Goal: Transaction & Acquisition: Purchase product/service

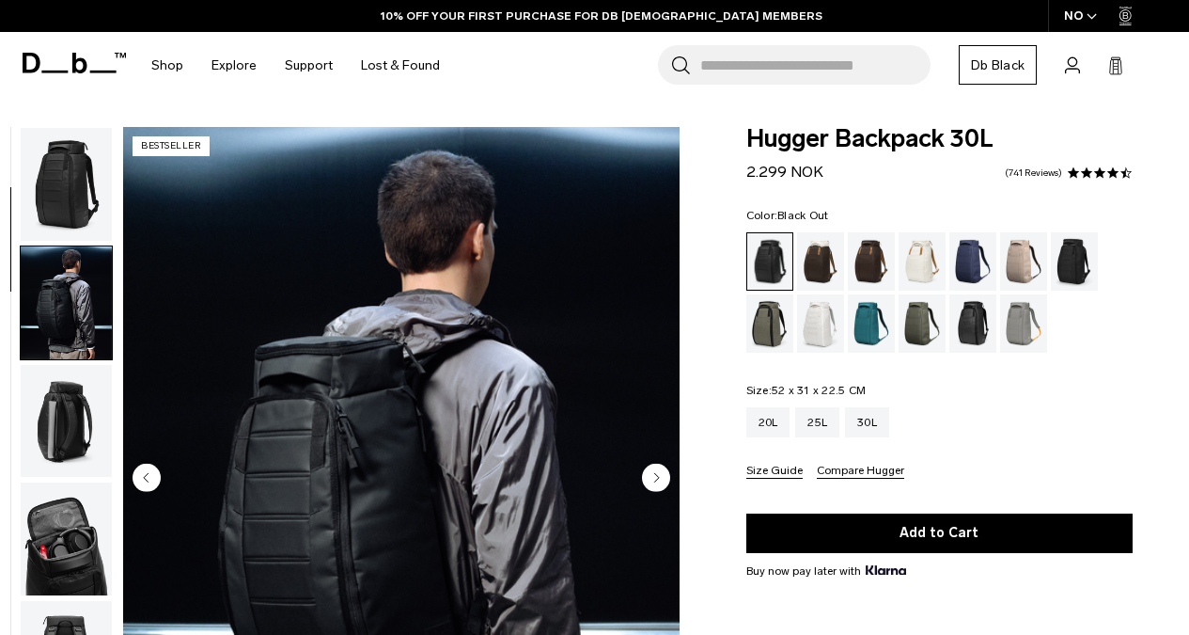
click at [71, 482] on img "button" at bounding box center [66, 538] width 91 height 113
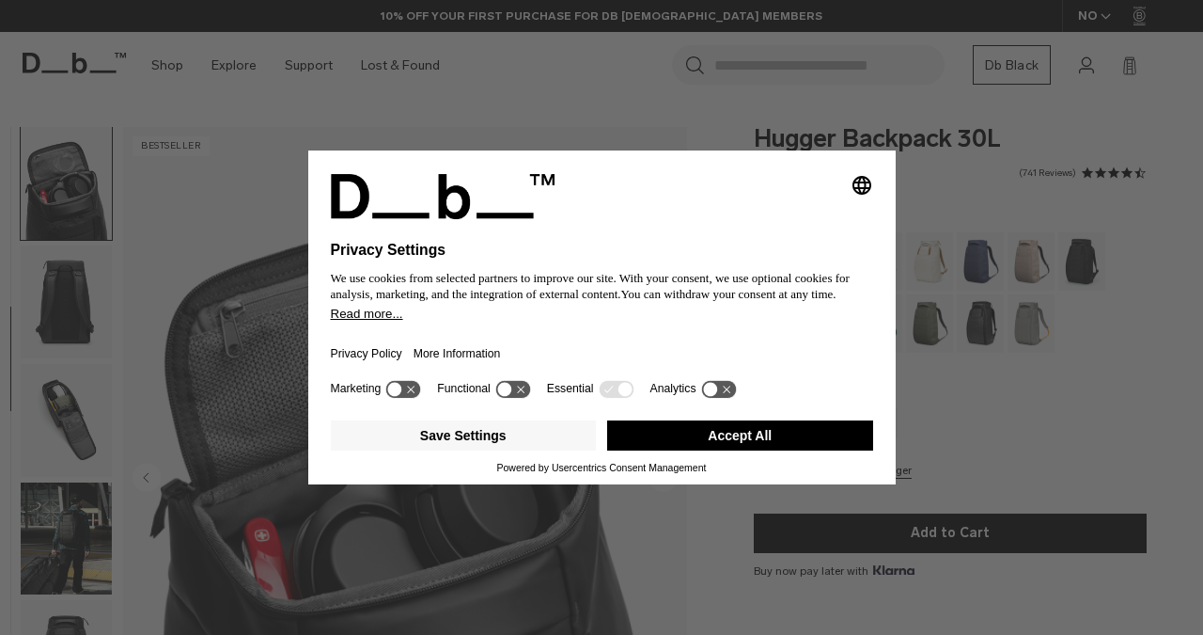
click at [740, 440] on button "Accept All" at bounding box center [740, 435] width 266 height 30
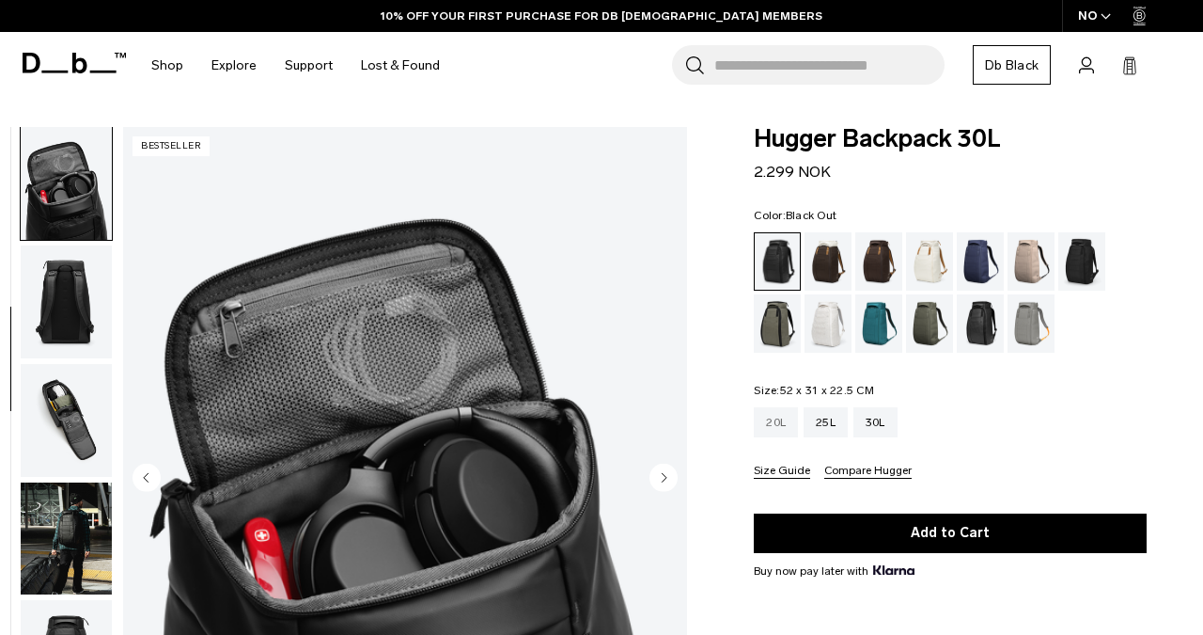
click at [754, 425] on div "20L" at bounding box center [776, 422] width 44 height 30
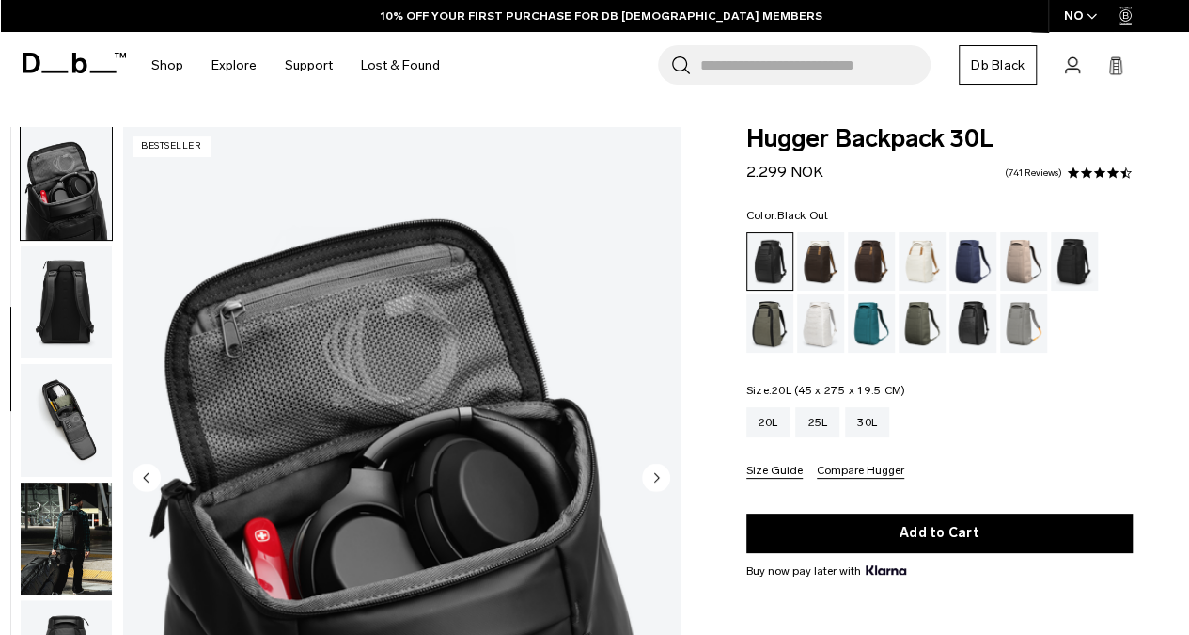
click at [90, 425] on img "button" at bounding box center [66, 420] width 91 height 113
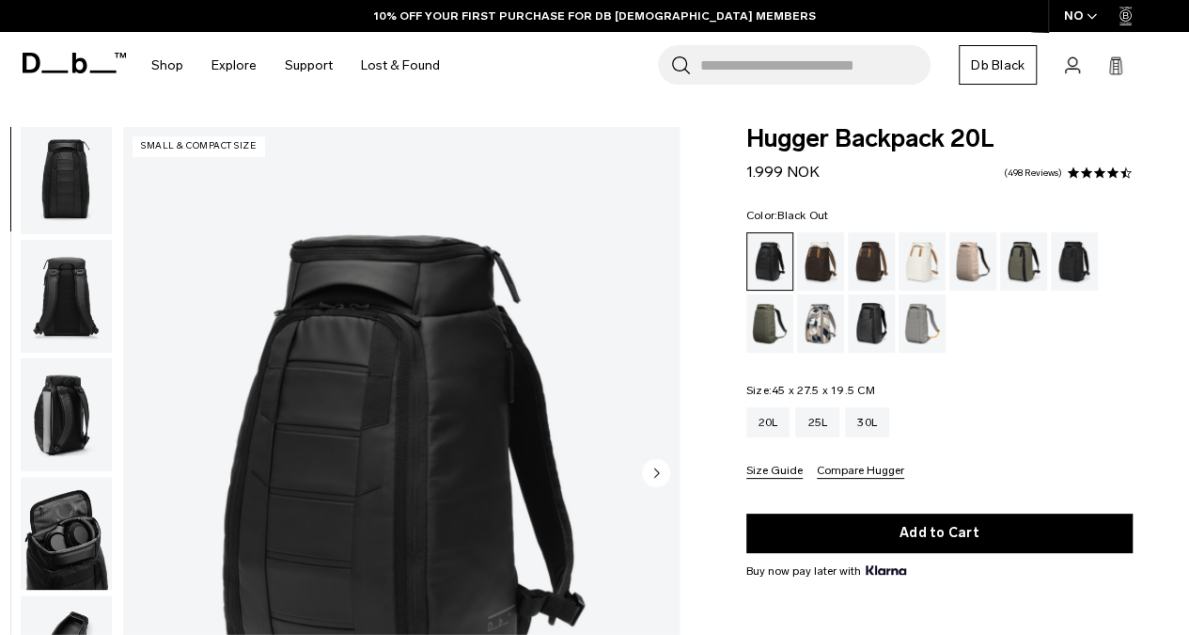
scroll to position [248, 0]
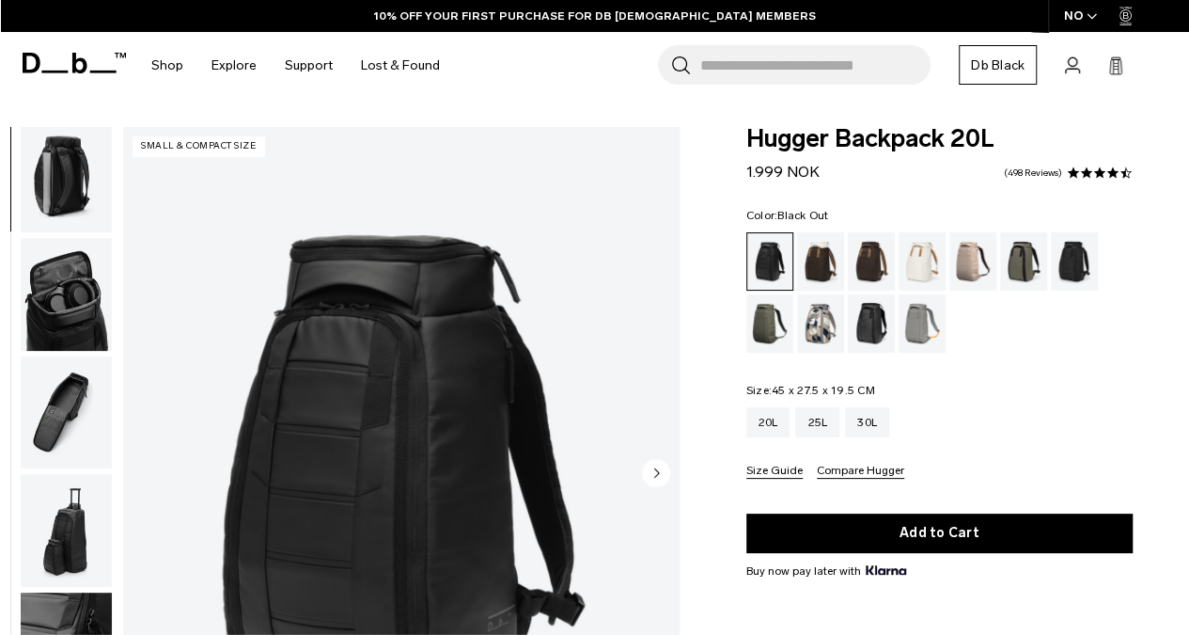
click at [71, 411] on img "button" at bounding box center [66, 412] width 91 height 113
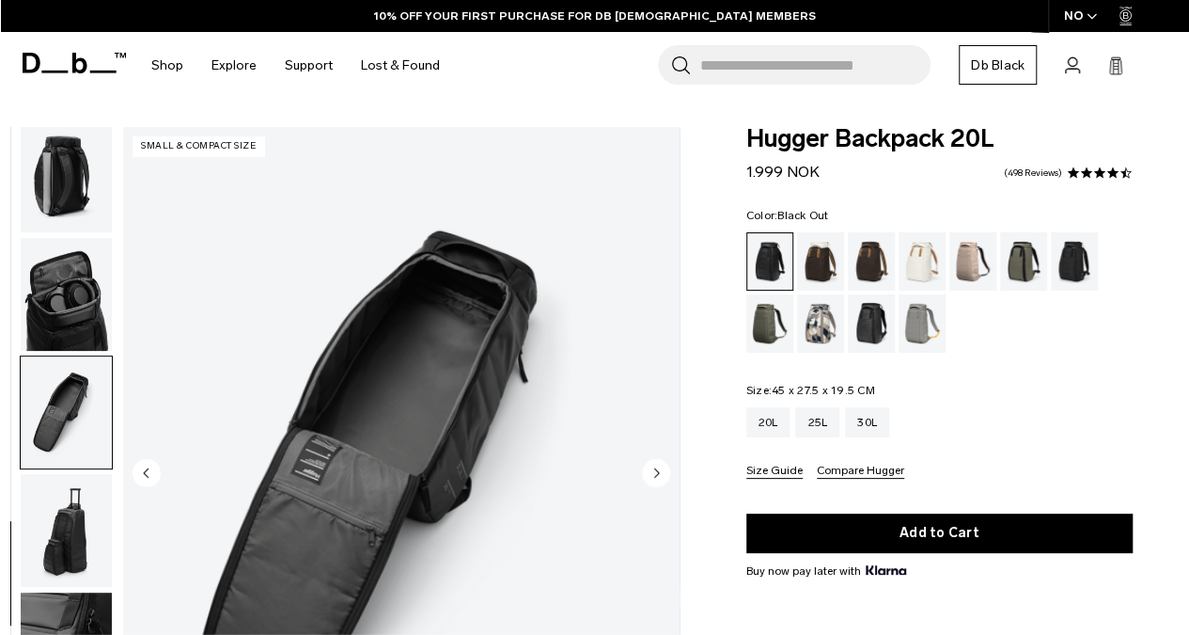
scroll to position [485, 0]
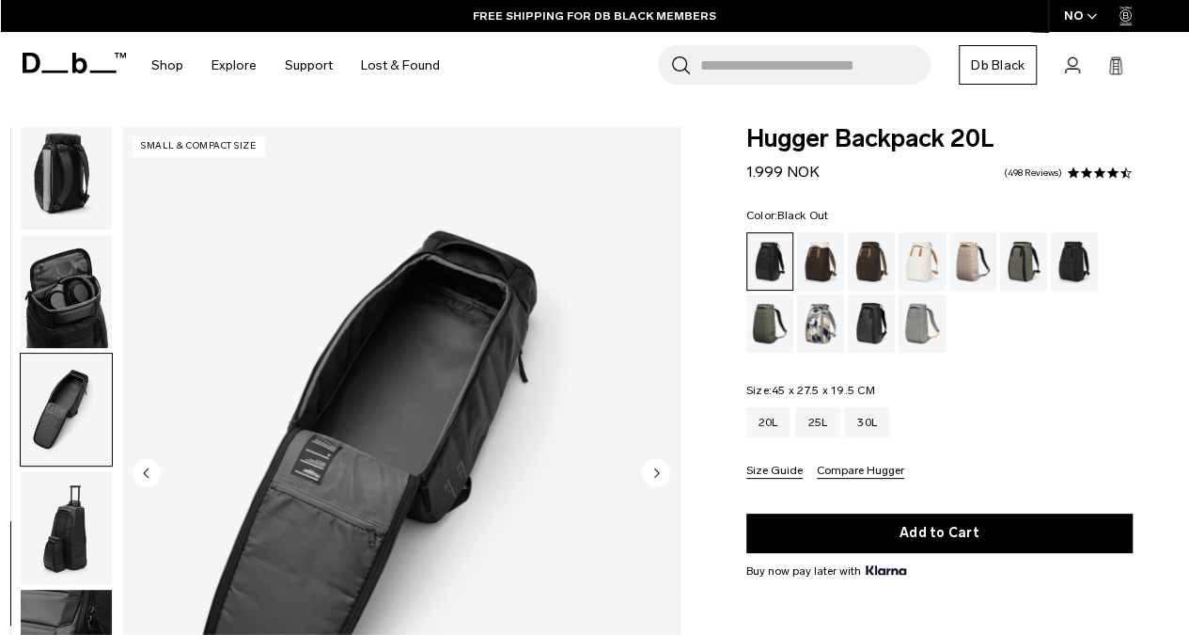
click at [55, 526] on img "button" at bounding box center [66, 527] width 91 height 113
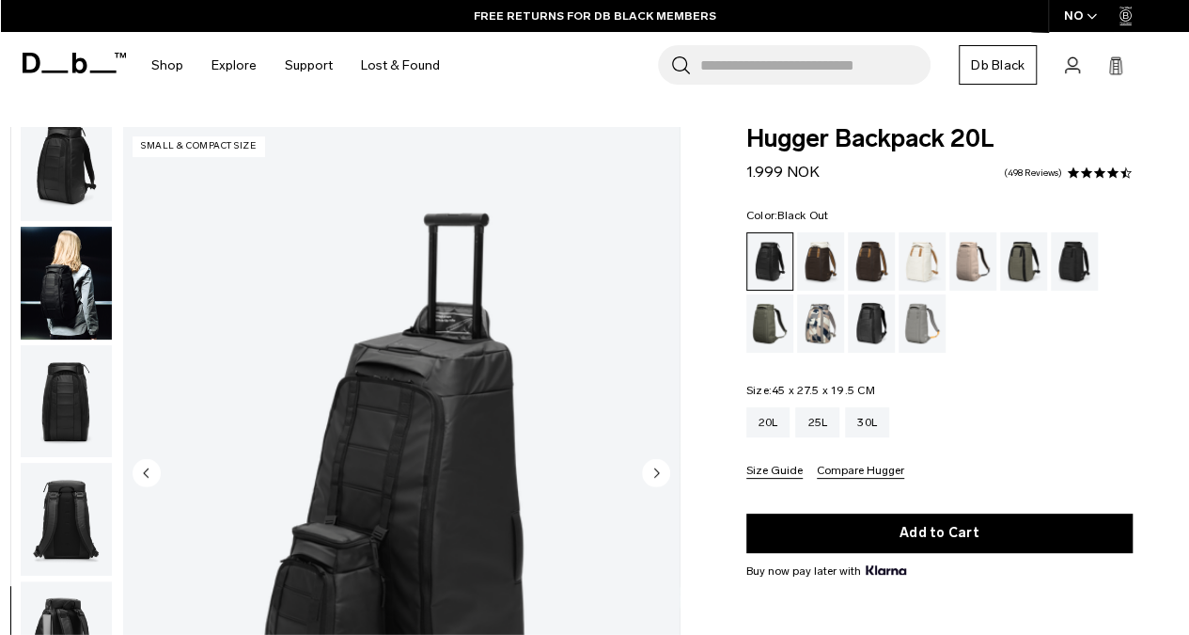
scroll to position [0, 0]
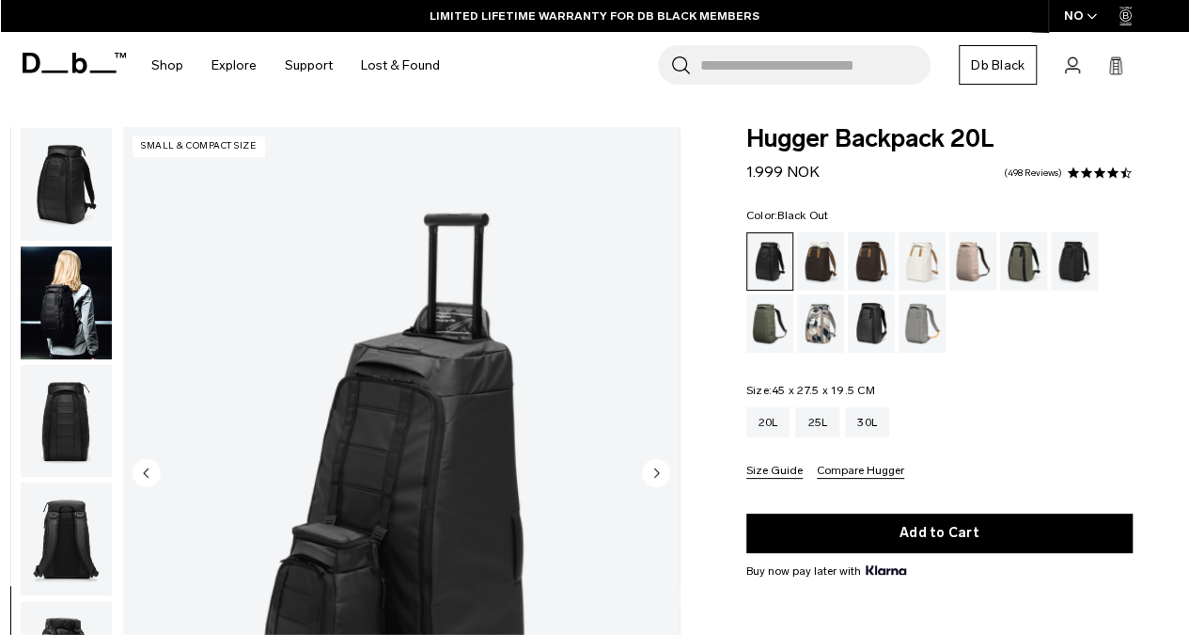
click at [80, 302] on img "button" at bounding box center [66, 302] width 91 height 113
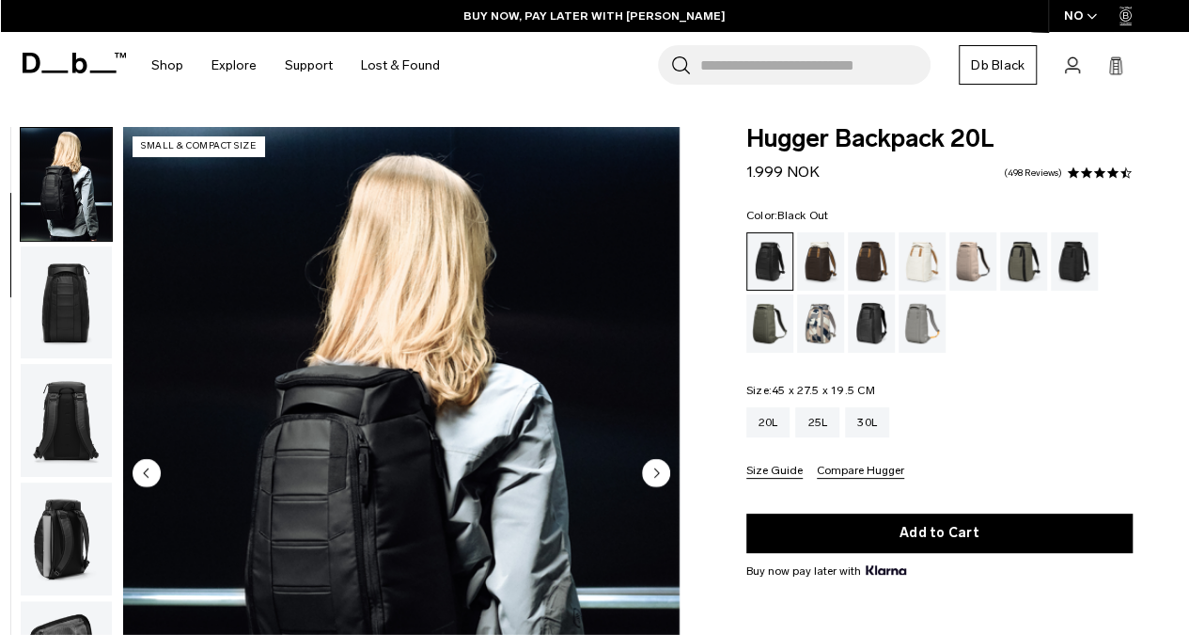
scroll to position [4, 0]
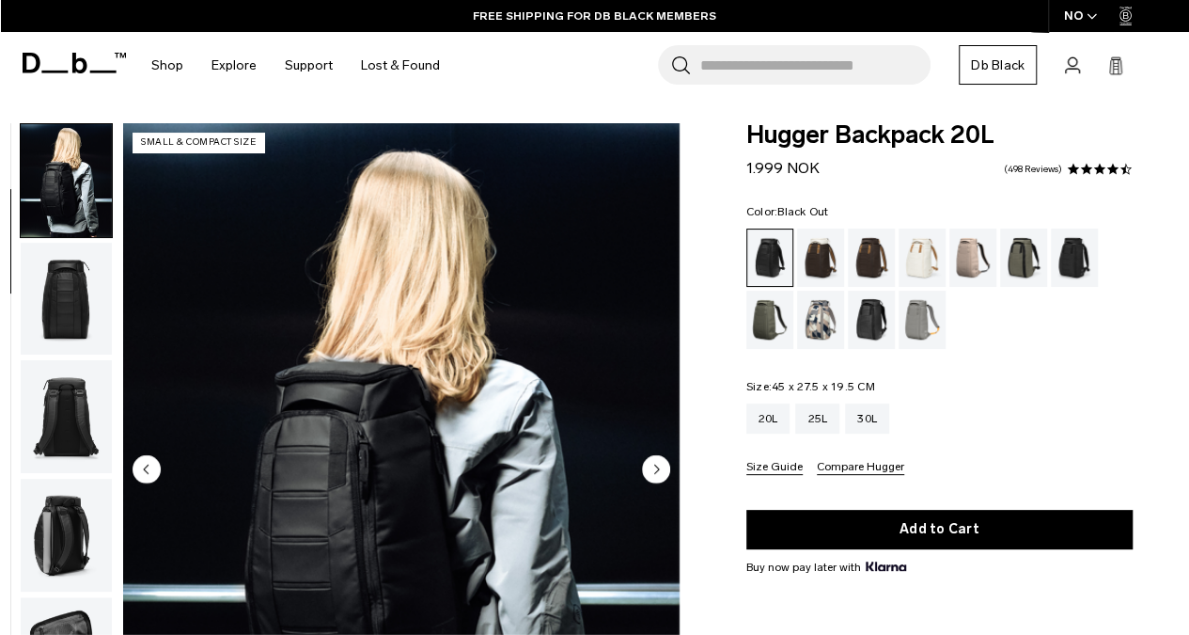
click at [863, 250] on div "Espresso" at bounding box center [872, 257] width 48 height 58
